Goal: Navigation & Orientation: Find specific page/section

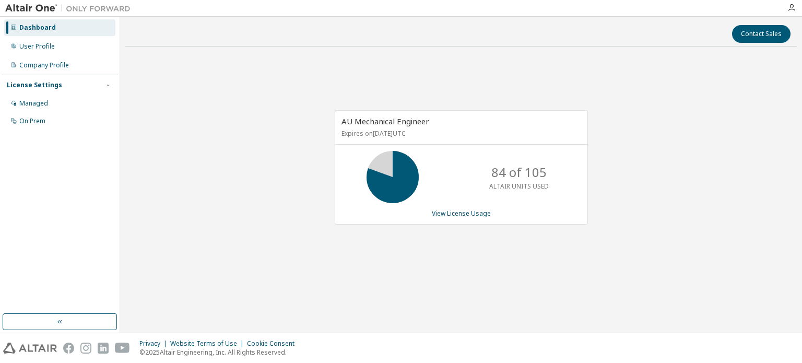
click at [226, 116] on div "AU Mechanical Engineer Expires on [DATE] UTC 84 of 105 ALTAIR UNITS USED View L…" at bounding box center [460, 173] width 671 height 236
click at [466, 193] on div "84 of 105 ALTAIR UNITS USED" at bounding box center [461, 177] width 252 height 52
click at [462, 215] on link "View License Usage" at bounding box center [461, 213] width 59 height 9
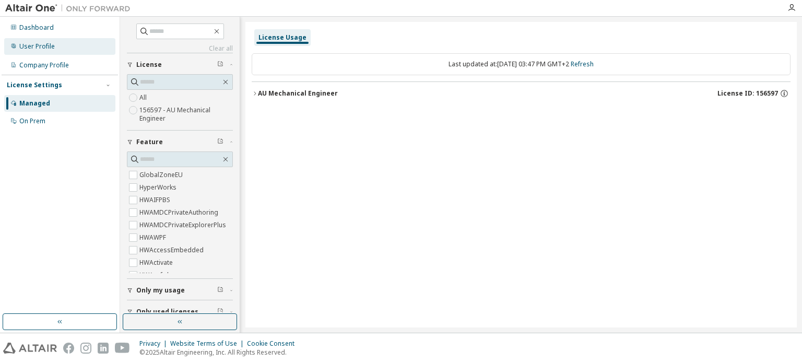
click at [48, 43] on div "User Profile" at bounding box center [36, 46] width 35 height 8
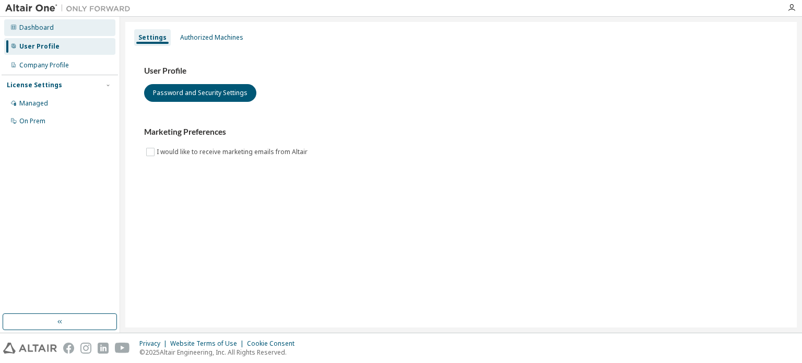
click at [51, 32] on div "Dashboard" at bounding box center [59, 27] width 111 height 17
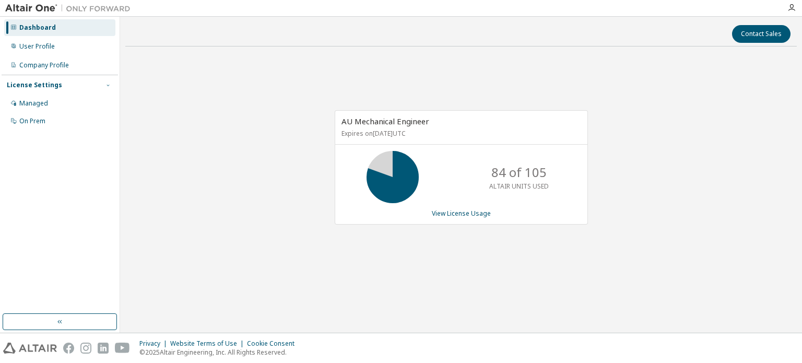
click at [111, 87] on span "button" at bounding box center [108, 85] width 8 height 8
click at [380, 164] on icon at bounding box center [393, 177] width 26 height 26
click at [382, 173] on icon at bounding box center [393, 177] width 26 height 26
click at [396, 183] on icon at bounding box center [393, 177] width 26 height 26
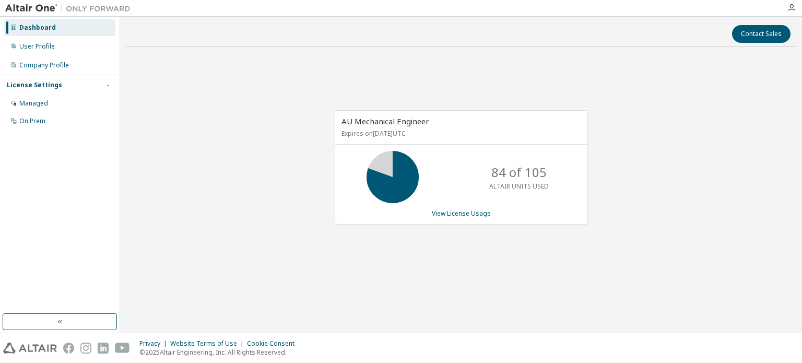
click at [785, 5] on div at bounding box center [791, 8] width 21 height 8
drag, startPoint x: 785, startPoint y: 5, endPoint x: 790, endPoint y: 7, distance: 5.6
click at [790, 7] on div at bounding box center [791, 8] width 21 height 8
click at [790, 7] on icon "button" at bounding box center [791, 8] width 8 height 8
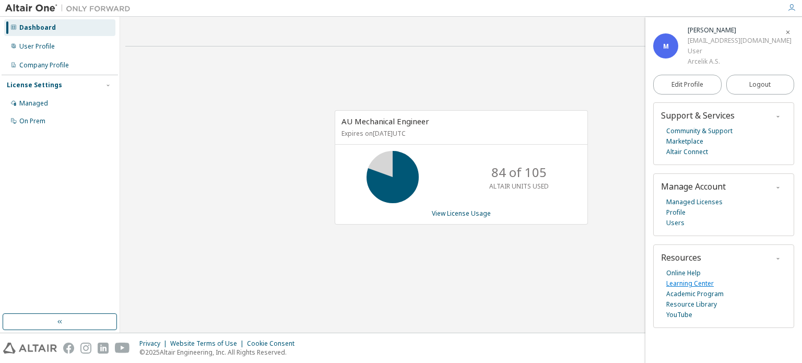
click at [696, 281] on link "Learning Center" at bounding box center [690, 283] width 48 height 10
click at [700, 199] on link "Managed Licenses" at bounding box center [694, 202] width 56 height 10
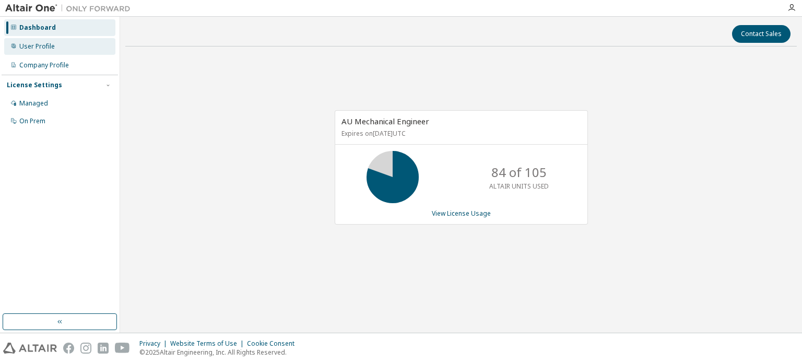
click at [56, 52] on div "User Profile" at bounding box center [59, 46] width 111 height 17
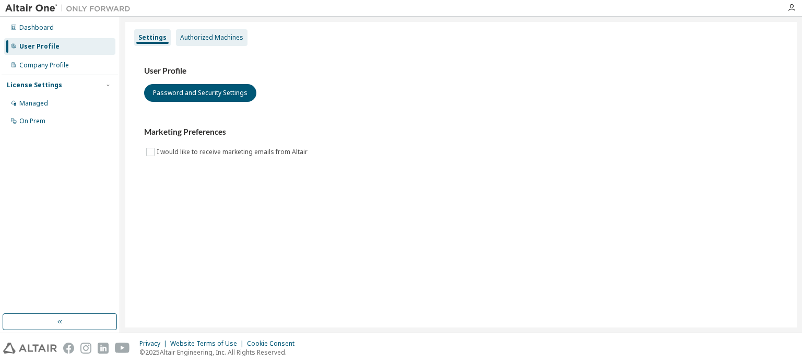
click at [212, 40] on div "Authorized Machines" at bounding box center [211, 37] width 63 height 8
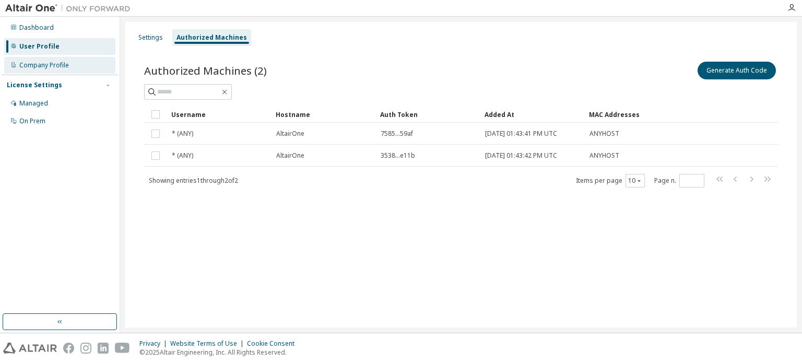
click at [62, 72] on div "Company Profile" at bounding box center [59, 65] width 111 height 17
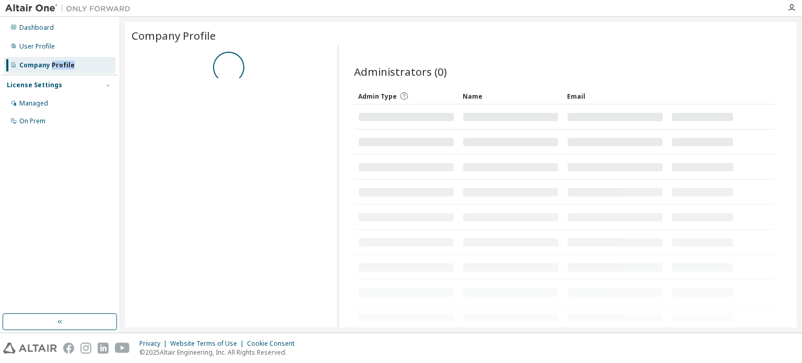
click at [62, 72] on div "Company Profile" at bounding box center [59, 65] width 111 height 17
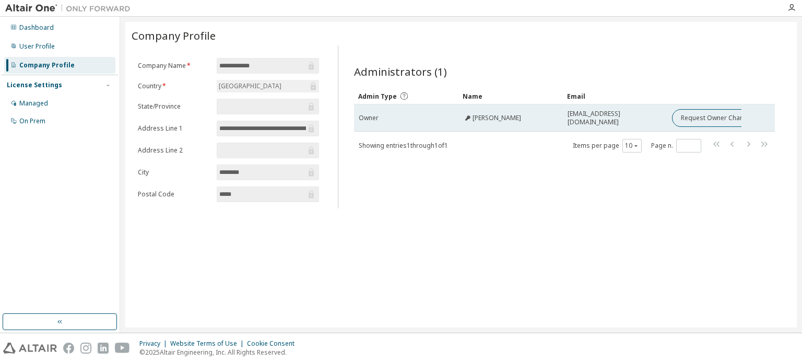
click at [466, 115] on icon at bounding box center [468, 118] width 6 height 6
click at [368, 111] on td "Owner" at bounding box center [406, 117] width 104 height 27
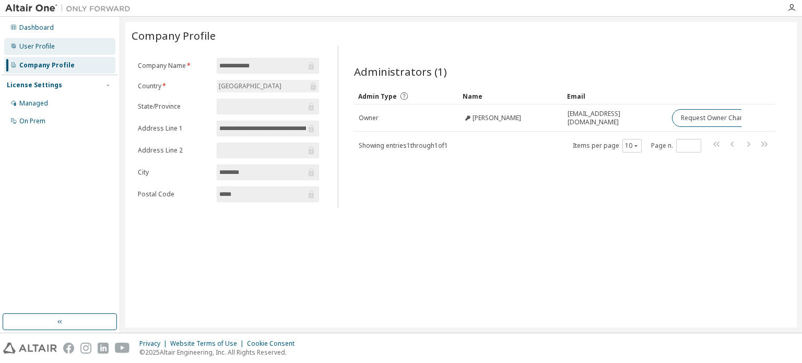
click at [56, 49] on div "User Profile" at bounding box center [59, 46] width 111 height 17
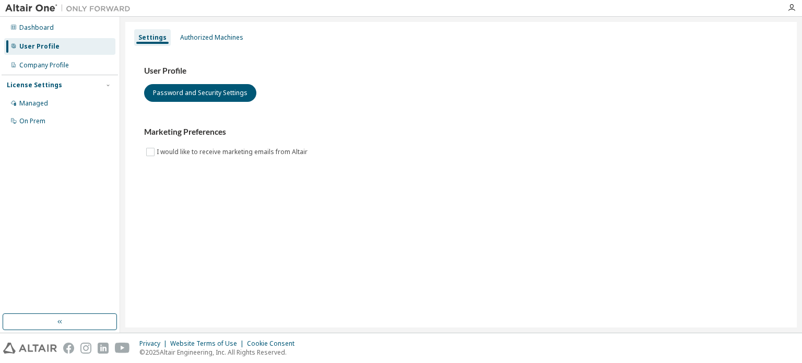
click at [53, 36] on div "Dashboard User Profile Company Profile License Settings Managed On Prem" at bounding box center [60, 74] width 116 height 112
click at [53, 33] on div "Dashboard" at bounding box center [59, 27] width 111 height 17
